Goal: Find specific page/section: Find specific page/section

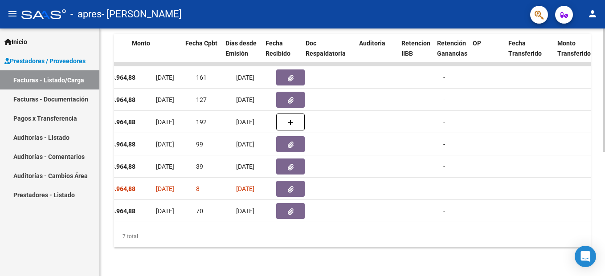
scroll to position [0, 354]
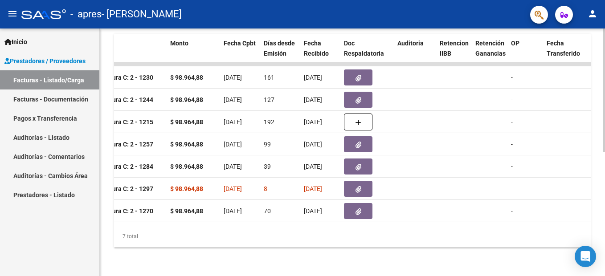
click at [313, 228] on div "7 total" at bounding box center [352, 236] width 477 height 22
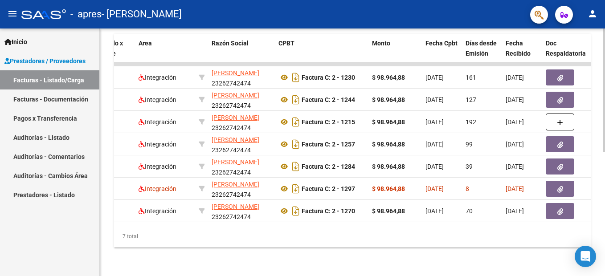
scroll to position [0, 149]
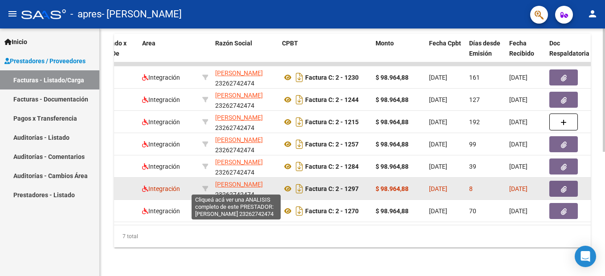
click at [240, 181] on span "[PERSON_NAME]" at bounding box center [239, 184] width 48 height 7
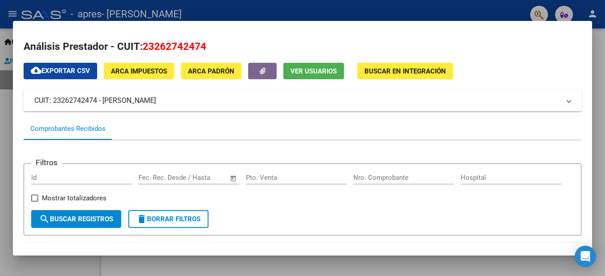
scroll to position [0, 0]
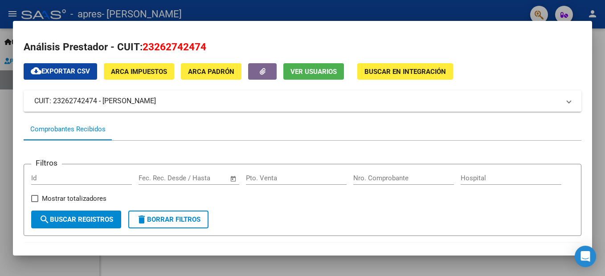
click at [304, 21] on mat-dialog-container "Análisis Prestador - CUIT: 23262742474 cloud_download Exportar CSV ARCA Impuest…" at bounding box center [302, 138] width 579 height 235
click at [305, 16] on div at bounding box center [302, 138] width 605 height 276
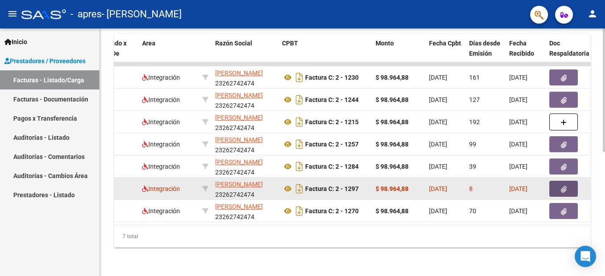
click at [560, 184] on button "button" at bounding box center [563, 189] width 29 height 16
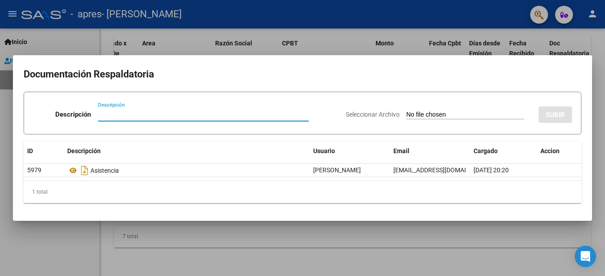
click at [470, 241] on div at bounding box center [302, 138] width 605 height 276
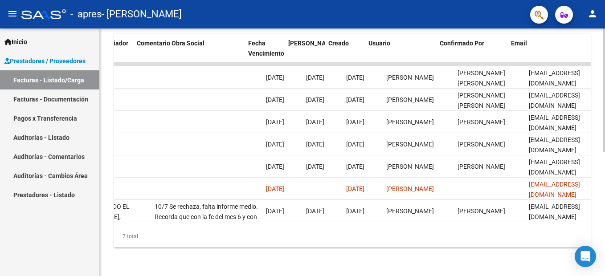
scroll to position [0, 1402]
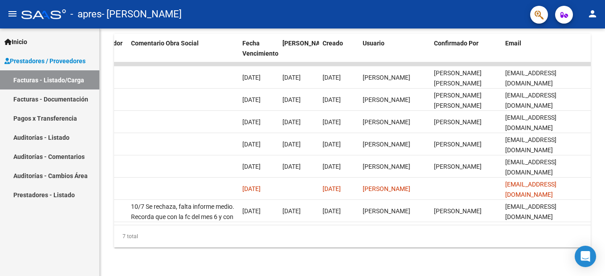
click at [52, 158] on link "Auditorías - Comentarios" at bounding box center [49, 156] width 99 height 19
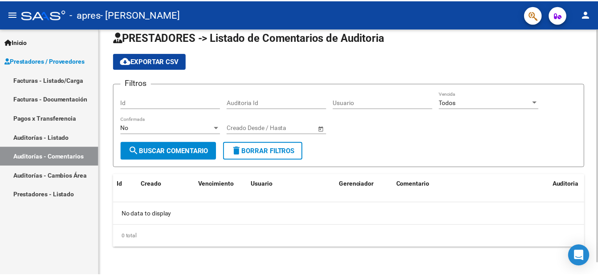
scroll to position [13, 0]
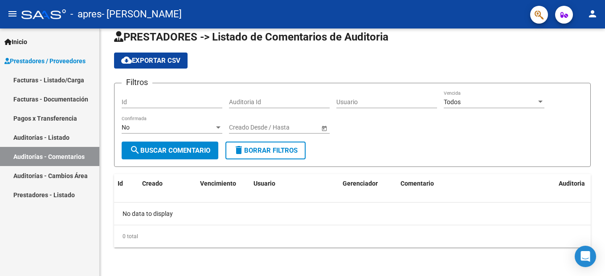
click at [592, 11] on mat-icon "person" at bounding box center [592, 13] width 11 height 11
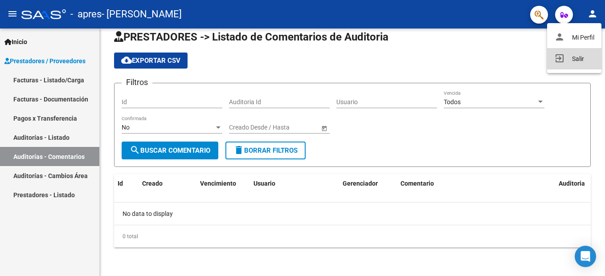
click at [577, 58] on button "exit_to_app Salir" at bounding box center [574, 58] width 54 height 21
